Goal: Task Accomplishment & Management: Use online tool/utility

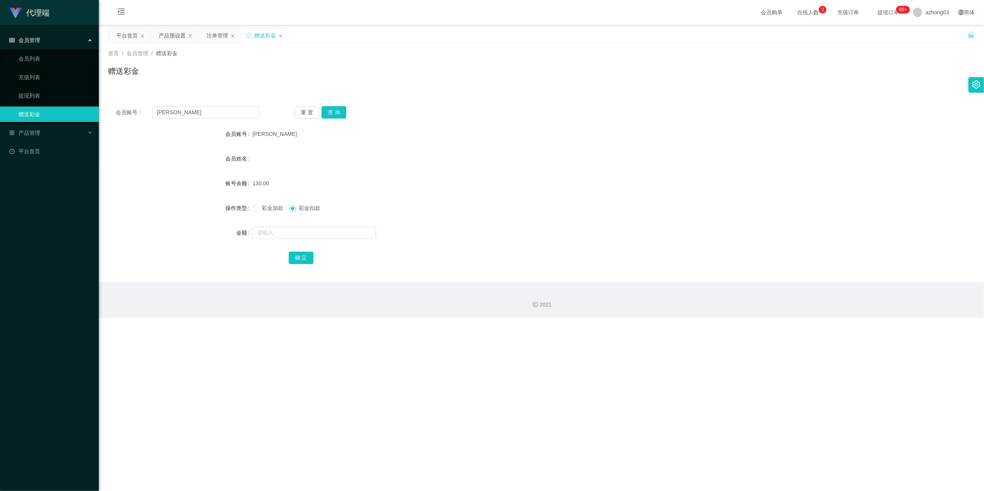
click at [63, 42] on div "会员管理" at bounding box center [49, 39] width 99 height 15
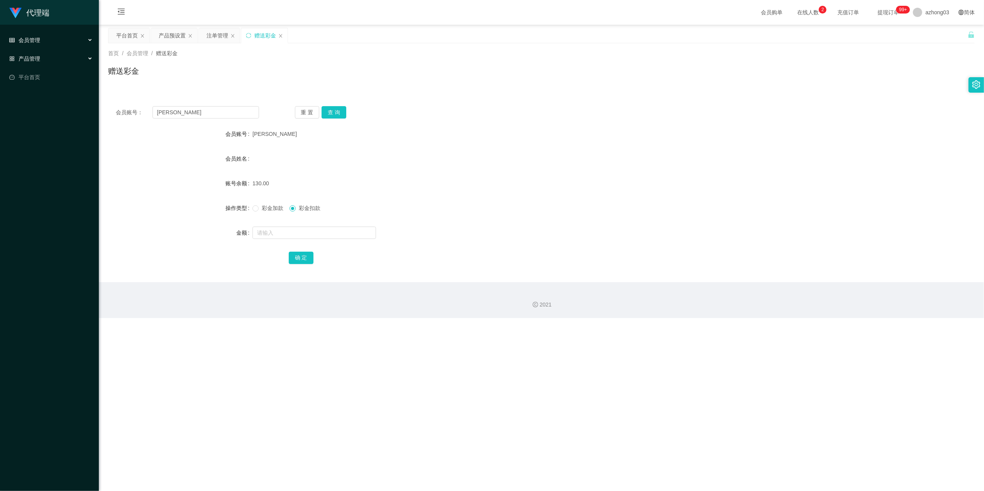
click at [60, 60] on div "产品管理" at bounding box center [49, 58] width 99 height 15
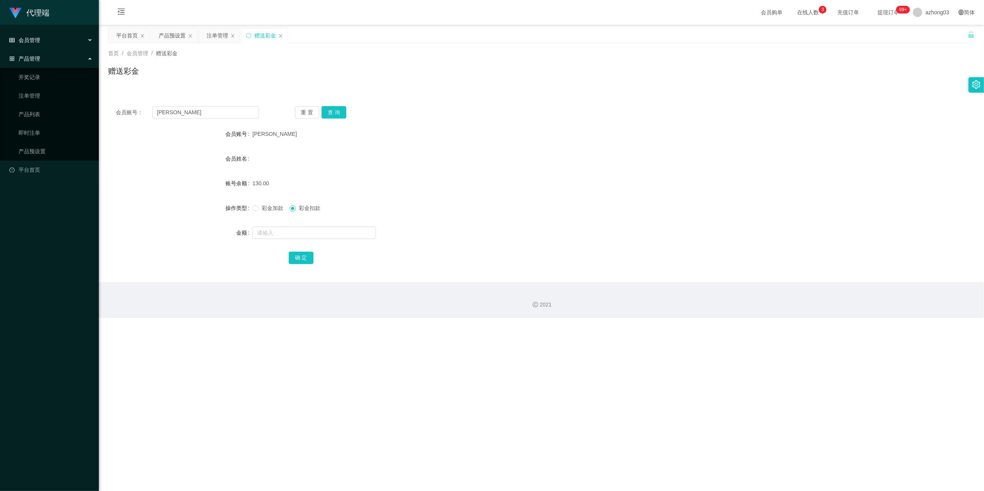
click at [76, 41] on div "会员管理" at bounding box center [49, 39] width 99 height 15
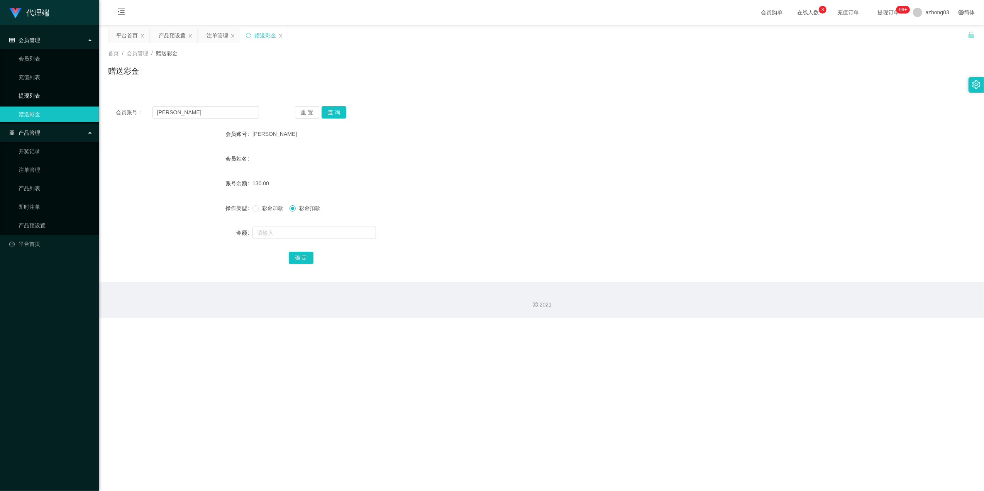
click at [61, 97] on link "提现列表" at bounding box center [56, 95] width 74 height 15
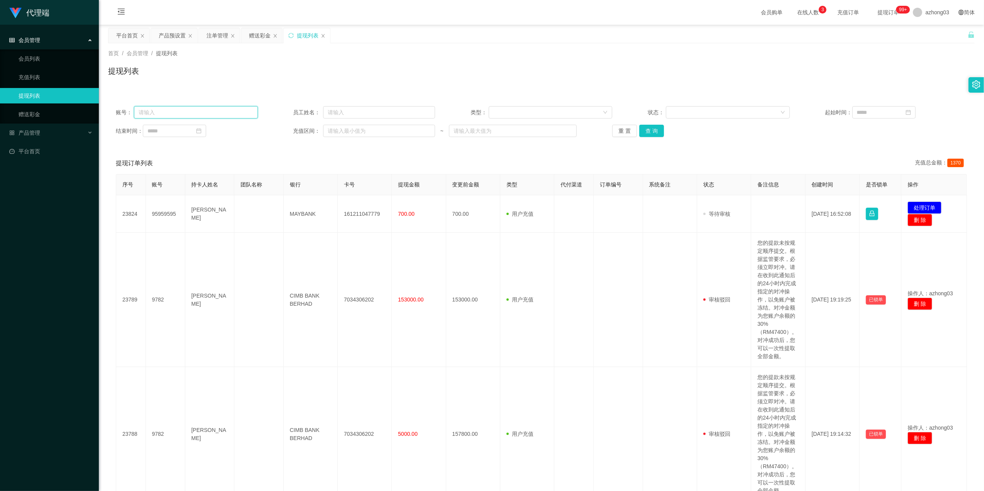
click at [204, 116] on input "text" at bounding box center [196, 112] width 124 height 12
paste input "95959595"
type input "95959595"
click at [537, 129] on button "查 询" at bounding box center [651, 131] width 25 height 12
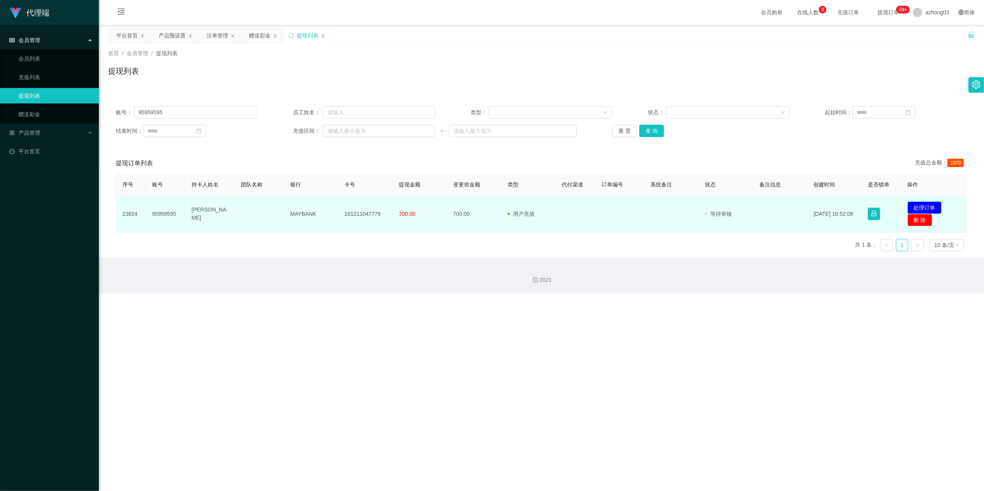
click at [537, 206] on button "处理订单" at bounding box center [924, 207] width 34 height 12
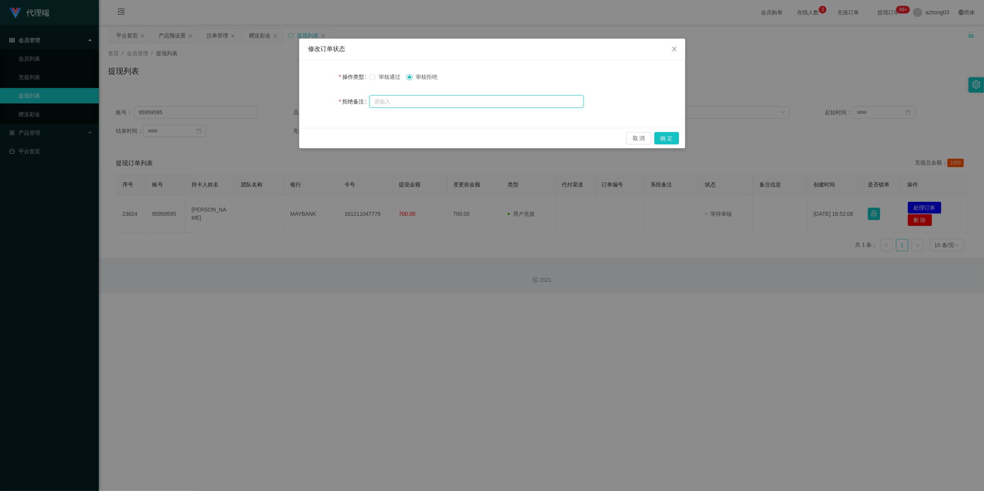
click at [414, 106] on input "text" at bounding box center [476, 101] width 214 height 12
type input "系统检查，你未完成任务，私自提现，第一次警告，第二次就冻结积分，祝你生活愉快"
click at [537, 139] on button "确 定" at bounding box center [666, 138] width 25 height 12
